Goal: Contribute content

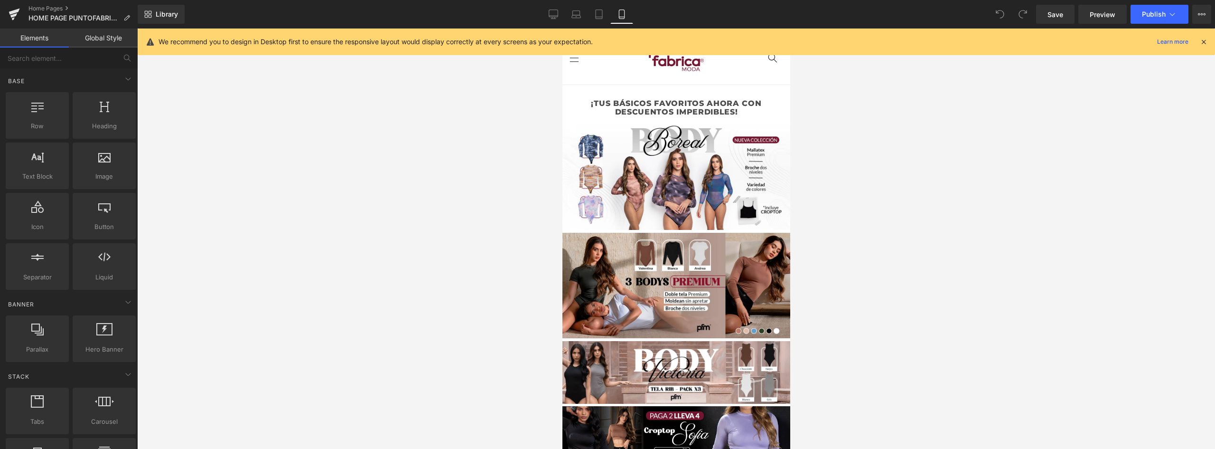
click at [1202, 40] on icon at bounding box center [1204, 42] width 9 height 9
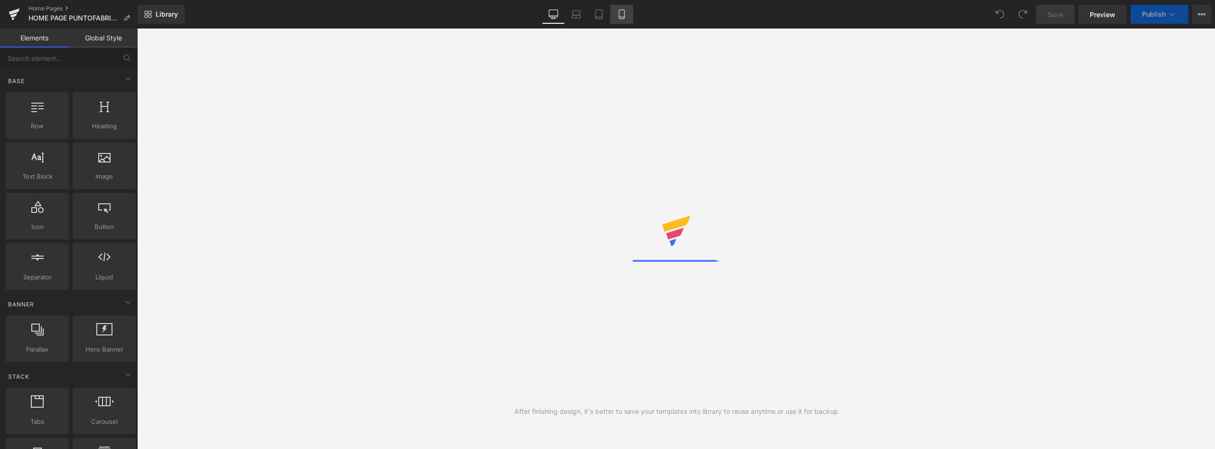
click at [624, 13] on icon at bounding box center [621, 14] width 5 height 9
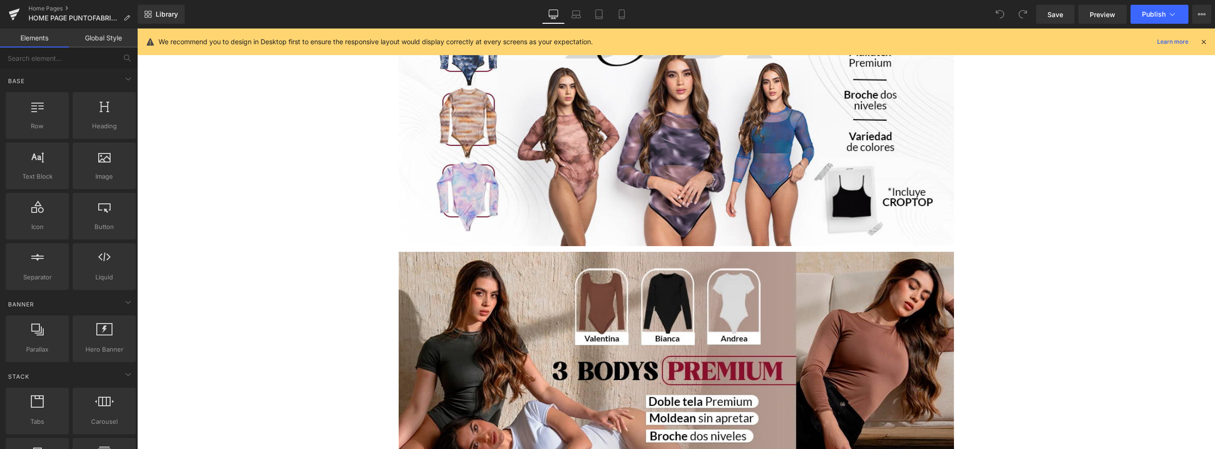
scroll to position [47, 0]
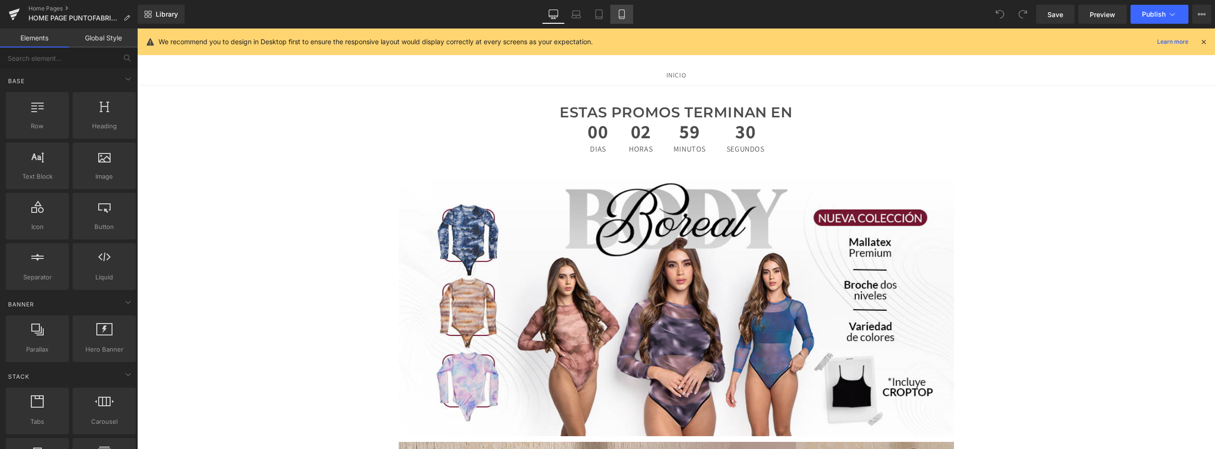
click at [624, 19] on icon at bounding box center [621, 14] width 5 height 9
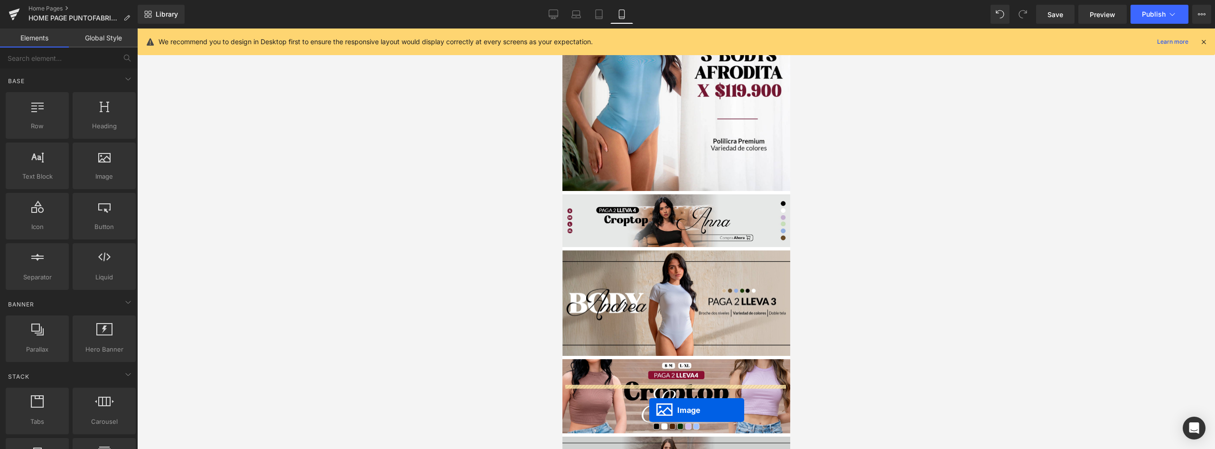
scroll to position [1045, 0]
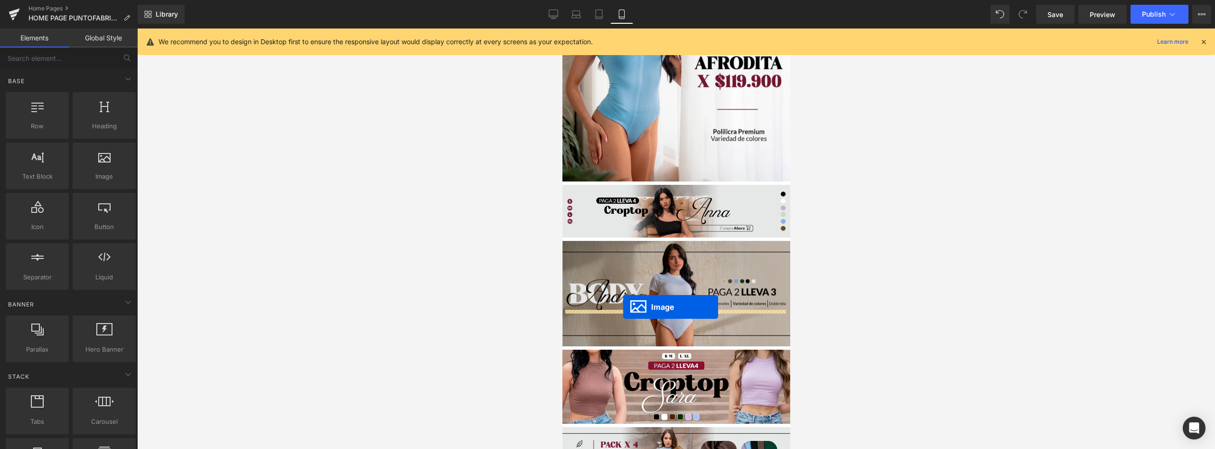
drag, startPoint x: 656, startPoint y: 187, endPoint x: 623, endPoint y: 307, distance: 124.6
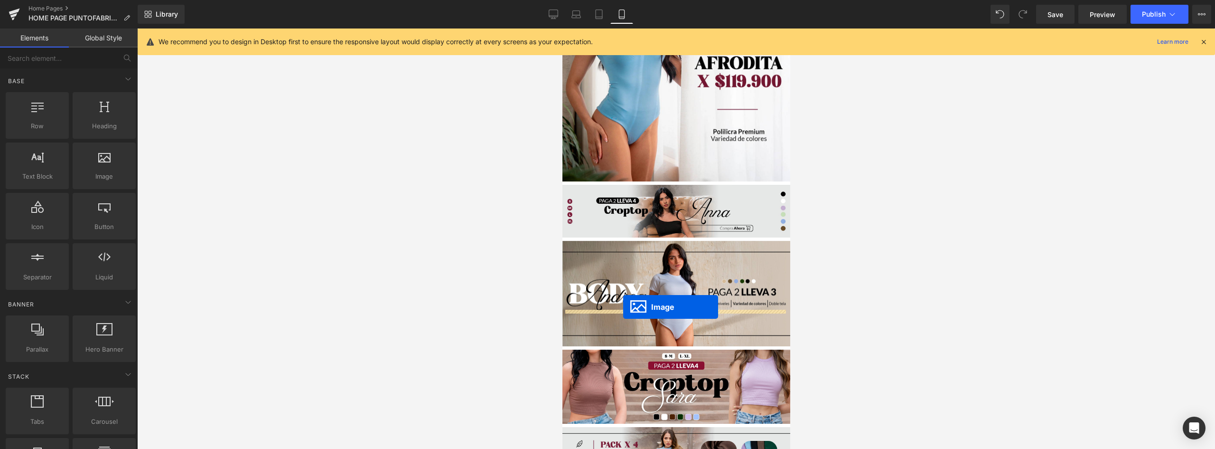
scroll to position [1018, 0]
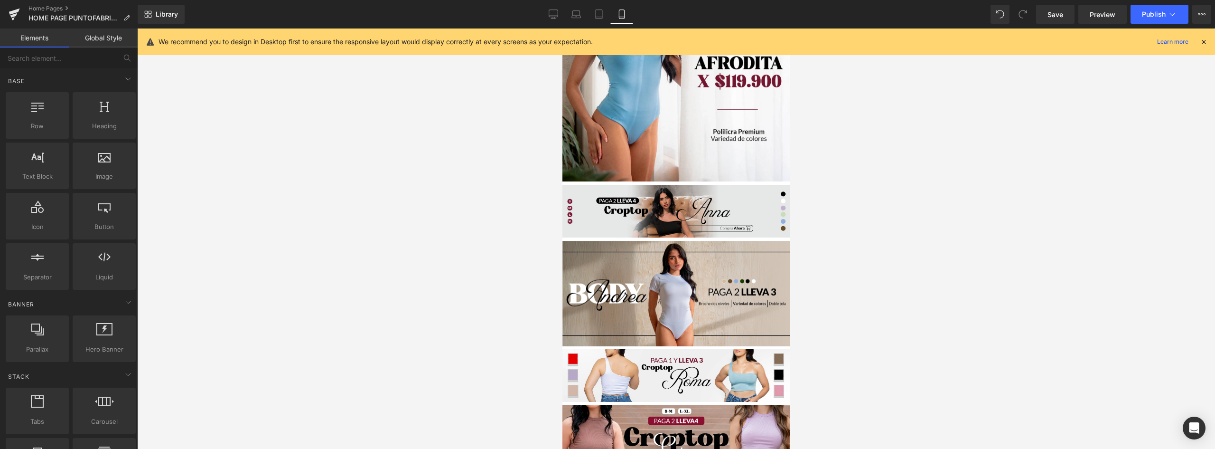
click at [863, 314] on div at bounding box center [676, 238] width 1078 height 420
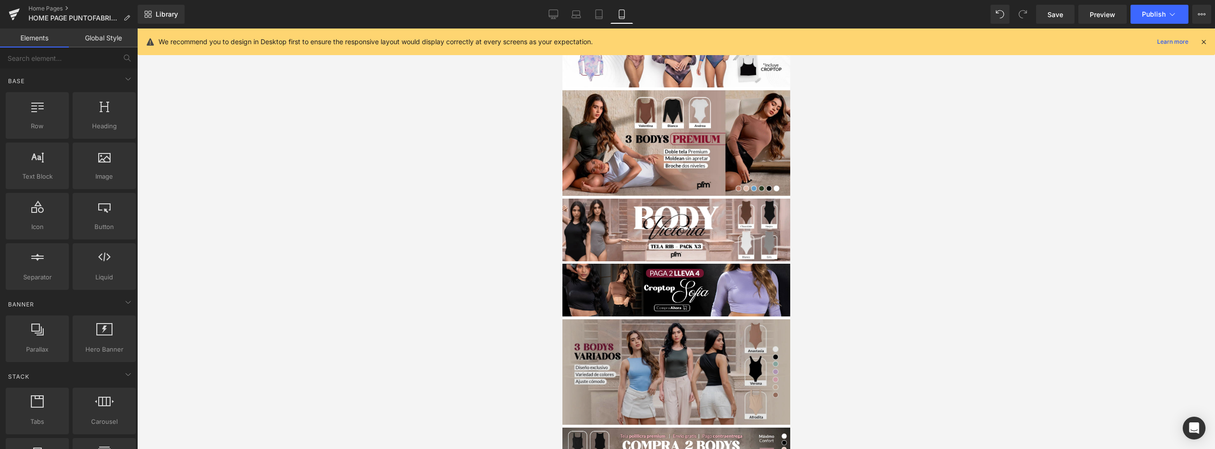
scroll to position [0, 0]
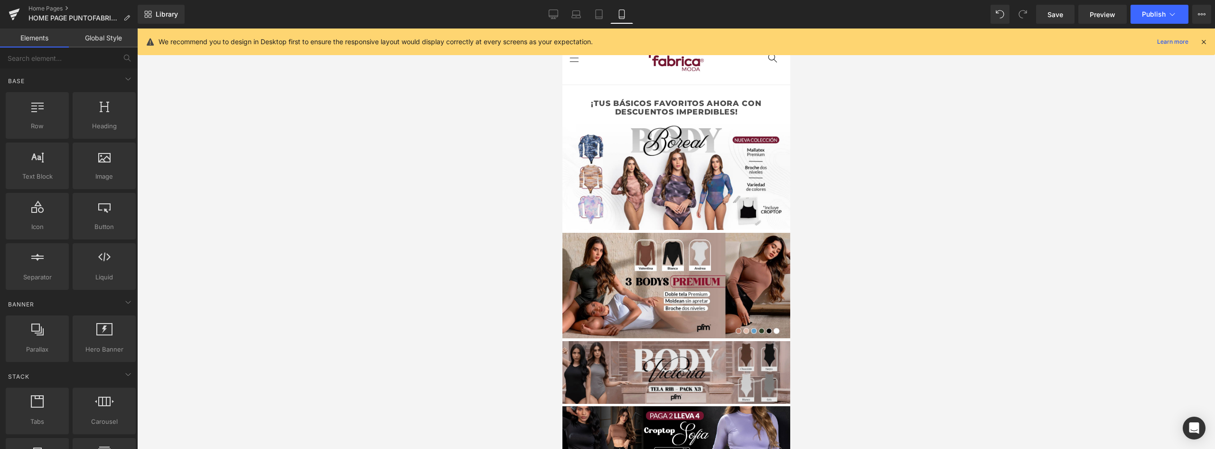
click at [708, 353] on img at bounding box center [676, 371] width 228 height 63
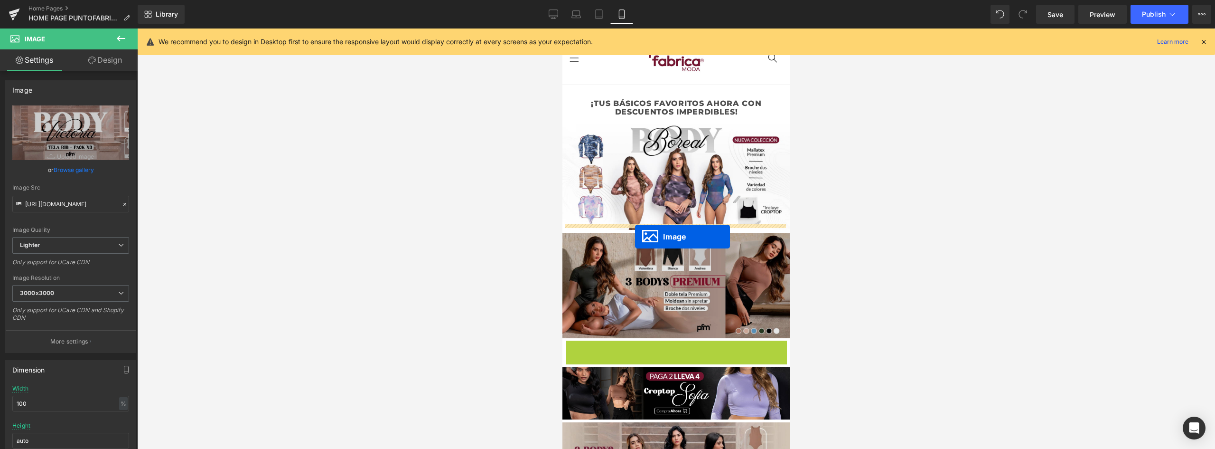
drag, startPoint x: 657, startPoint y: 362, endPoint x: 635, endPoint y: 236, distance: 127.7
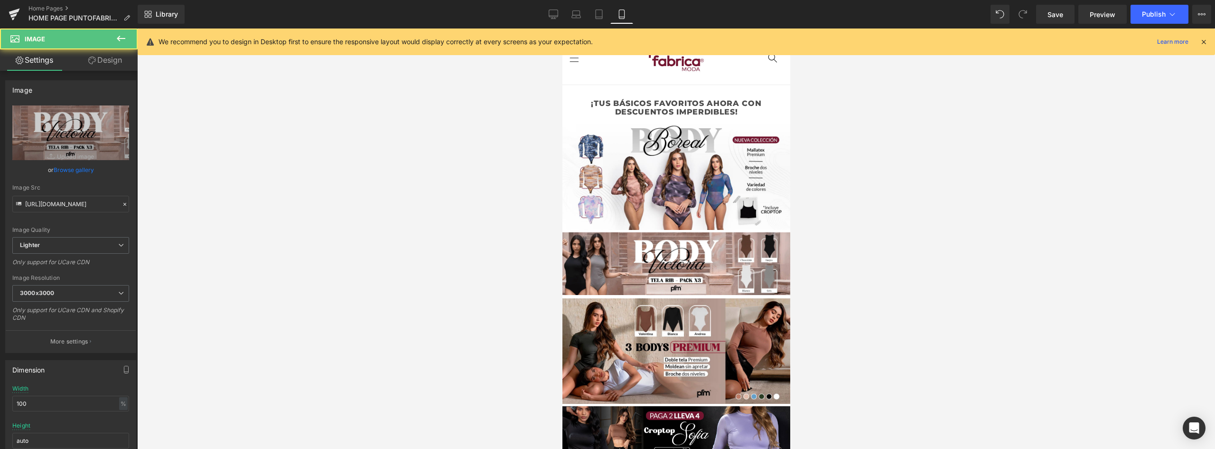
click at [869, 259] on div at bounding box center [676, 238] width 1078 height 420
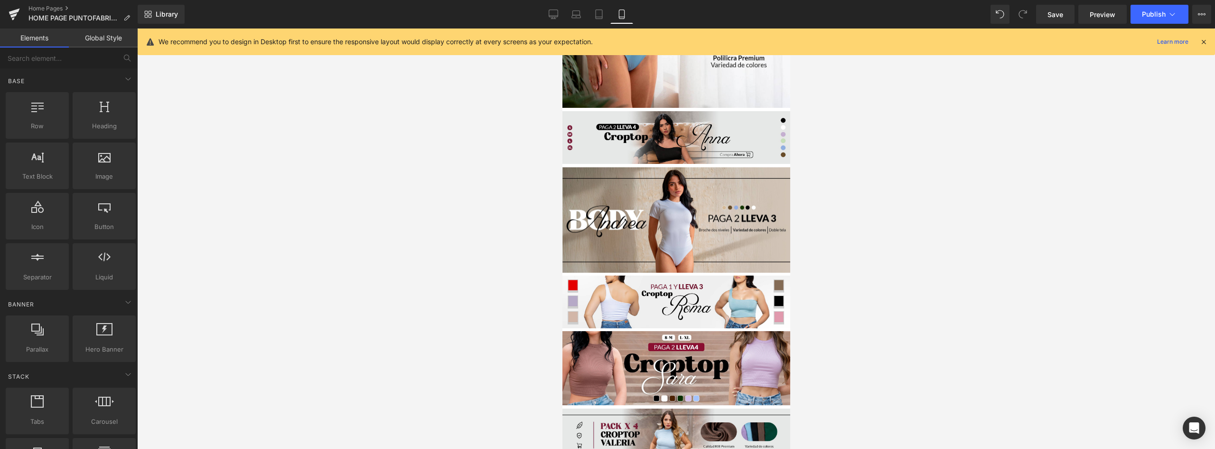
scroll to position [1187, 0]
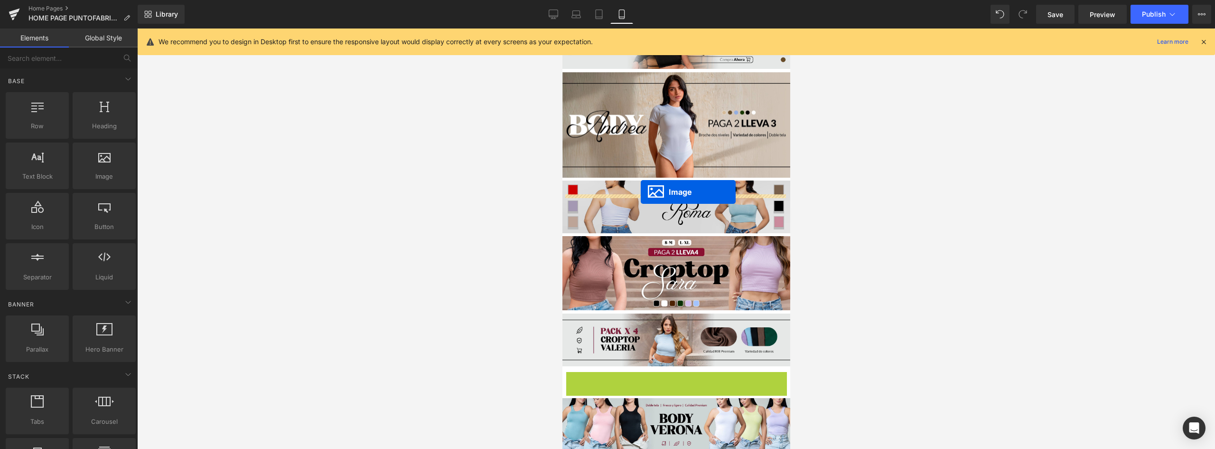
drag, startPoint x: 657, startPoint y: 377, endPoint x: 641, endPoint y: 192, distance: 186.3
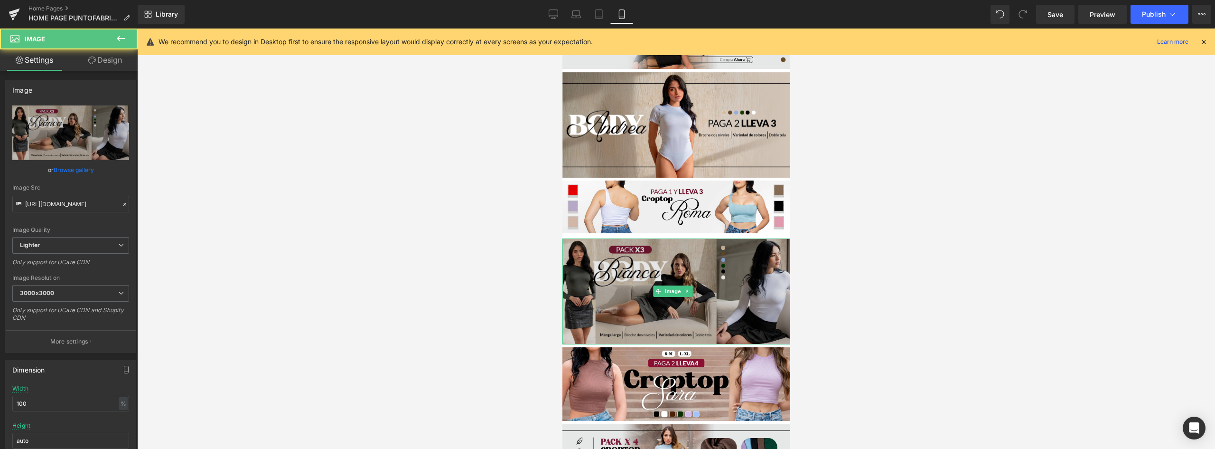
click at [714, 238] on img at bounding box center [676, 290] width 228 height 105
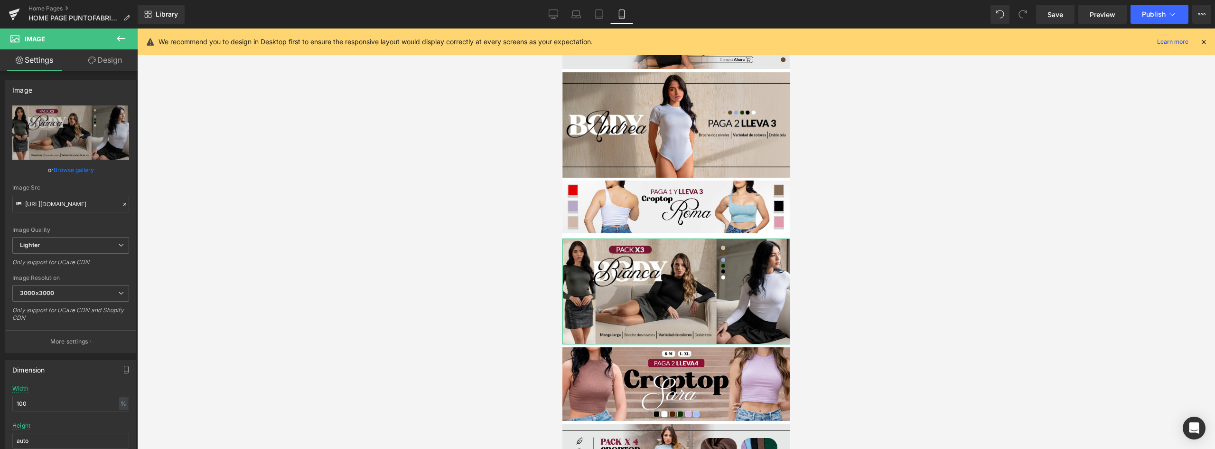
click at [105, 54] on link "Design" at bounding box center [105, 59] width 69 height 21
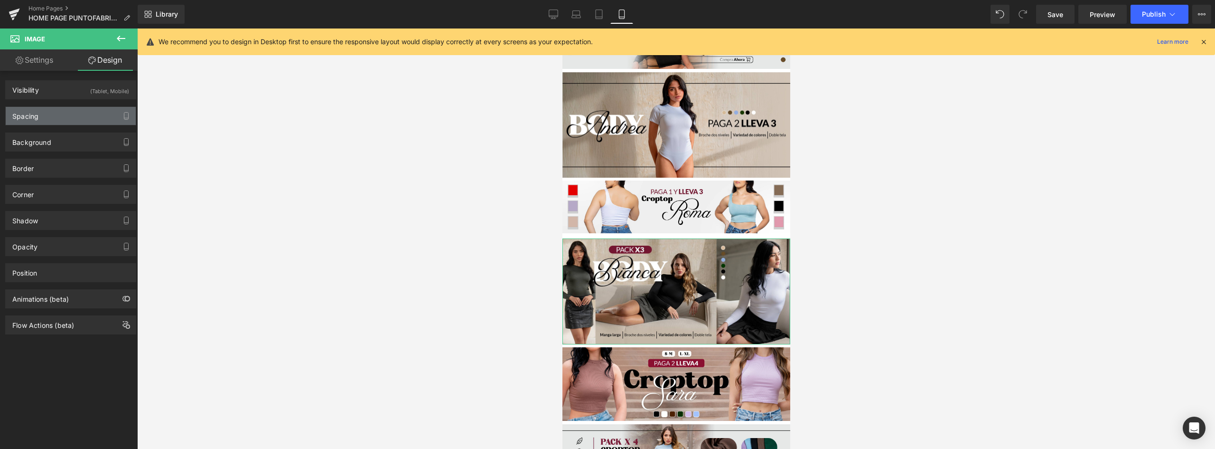
click at [58, 115] on div "Spacing" at bounding box center [71, 116] width 130 height 18
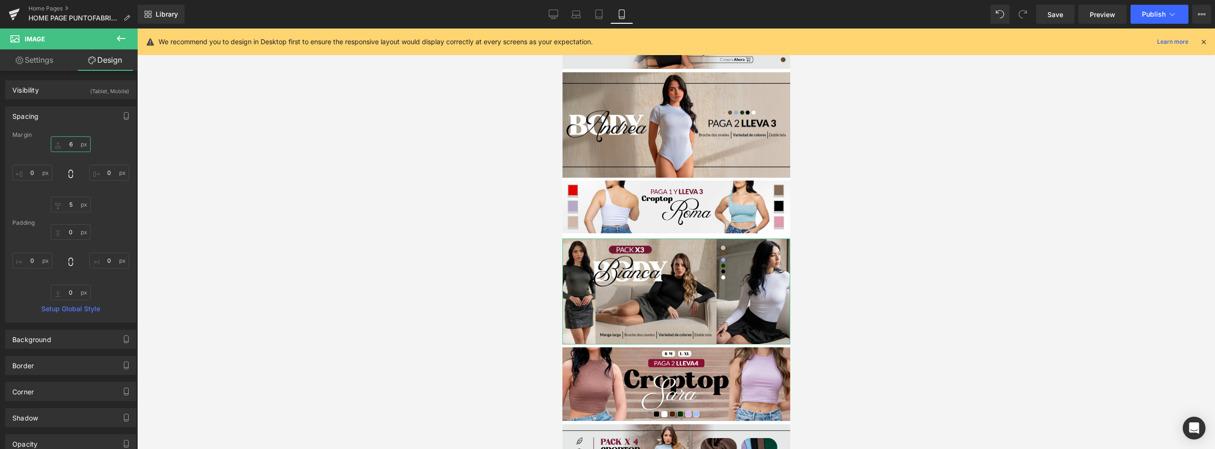
click at [73, 142] on input "6" at bounding box center [71, 144] width 40 height 16
type input "0"
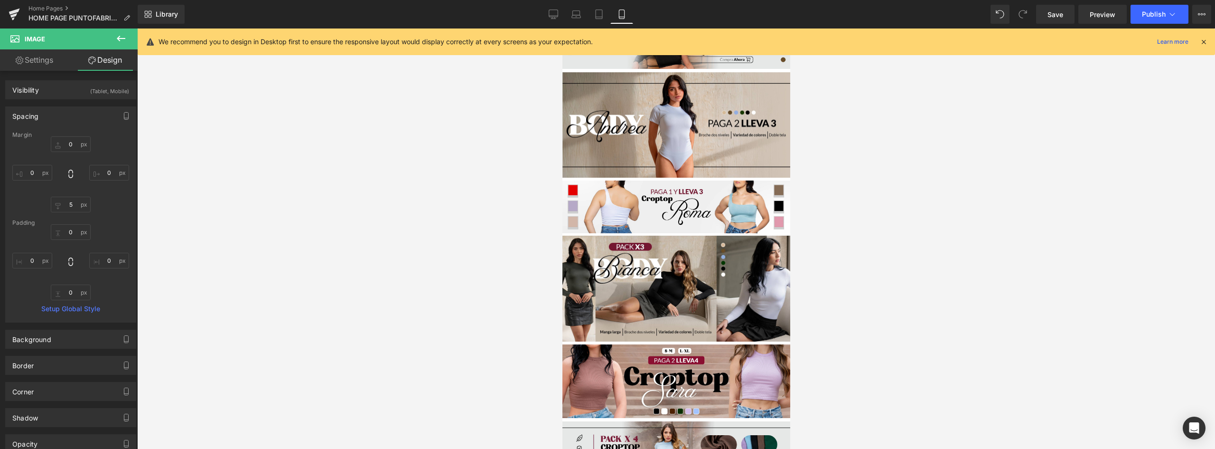
click at [901, 245] on div at bounding box center [676, 238] width 1078 height 420
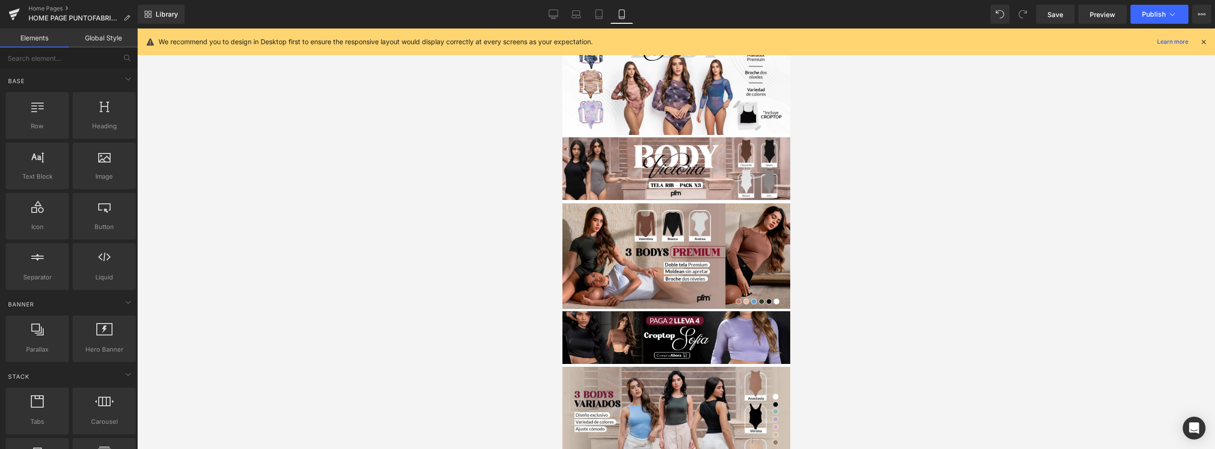
scroll to position [0, 0]
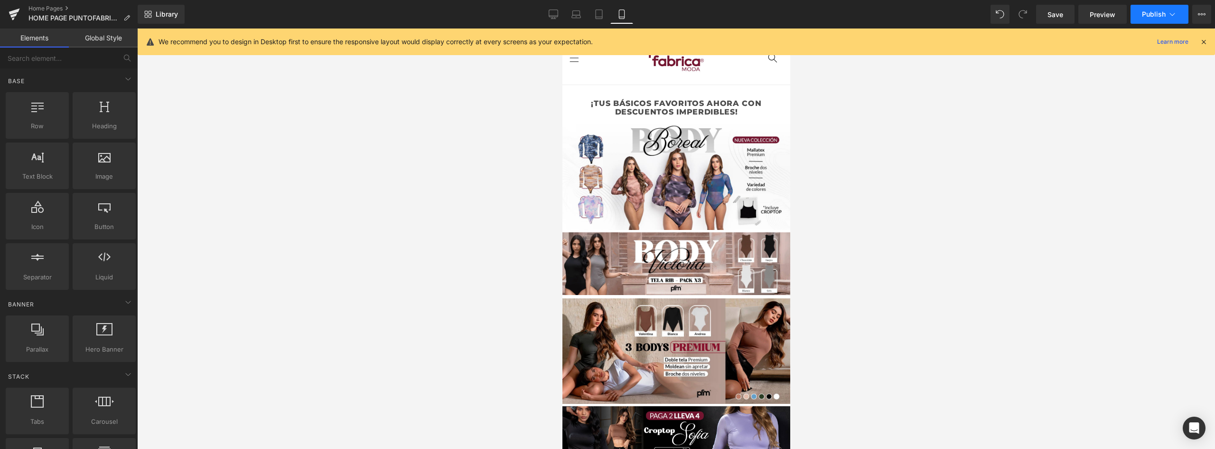
click at [1159, 10] on span "Publish" at bounding box center [1154, 14] width 24 height 8
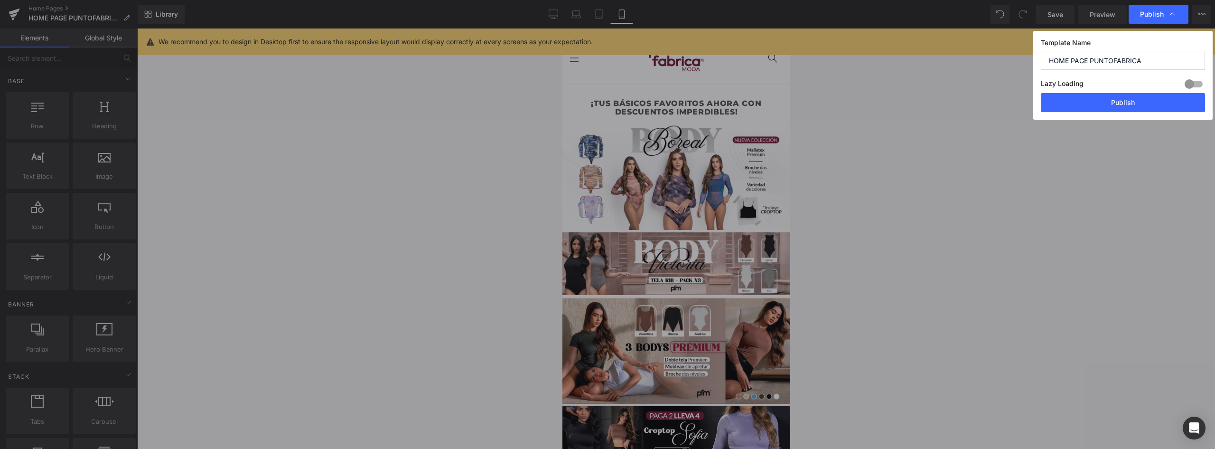
click at [1139, 100] on button "Publish" at bounding box center [1123, 102] width 164 height 19
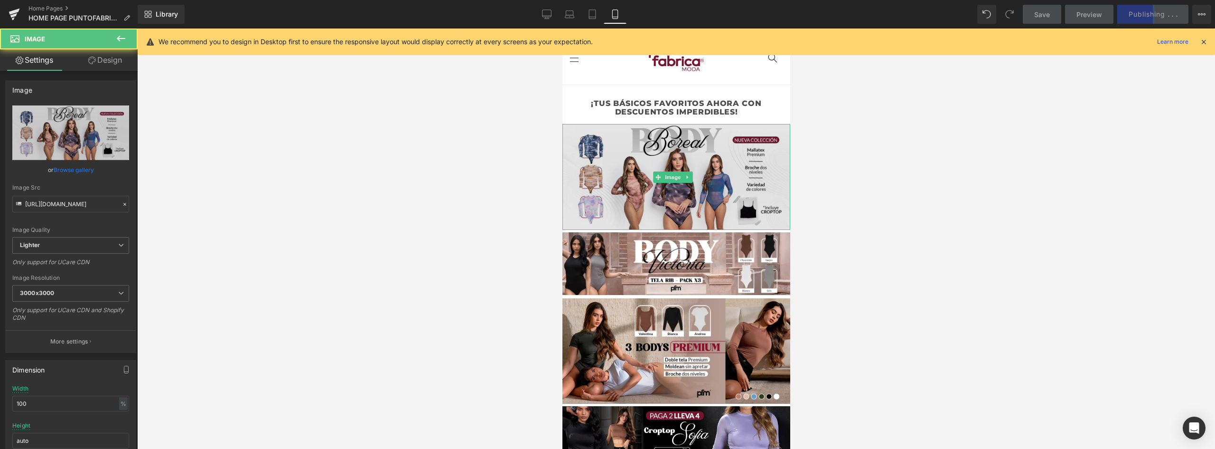
click at [693, 151] on img at bounding box center [676, 176] width 228 height 105
